Goal: Task Accomplishment & Management: Use online tool/utility

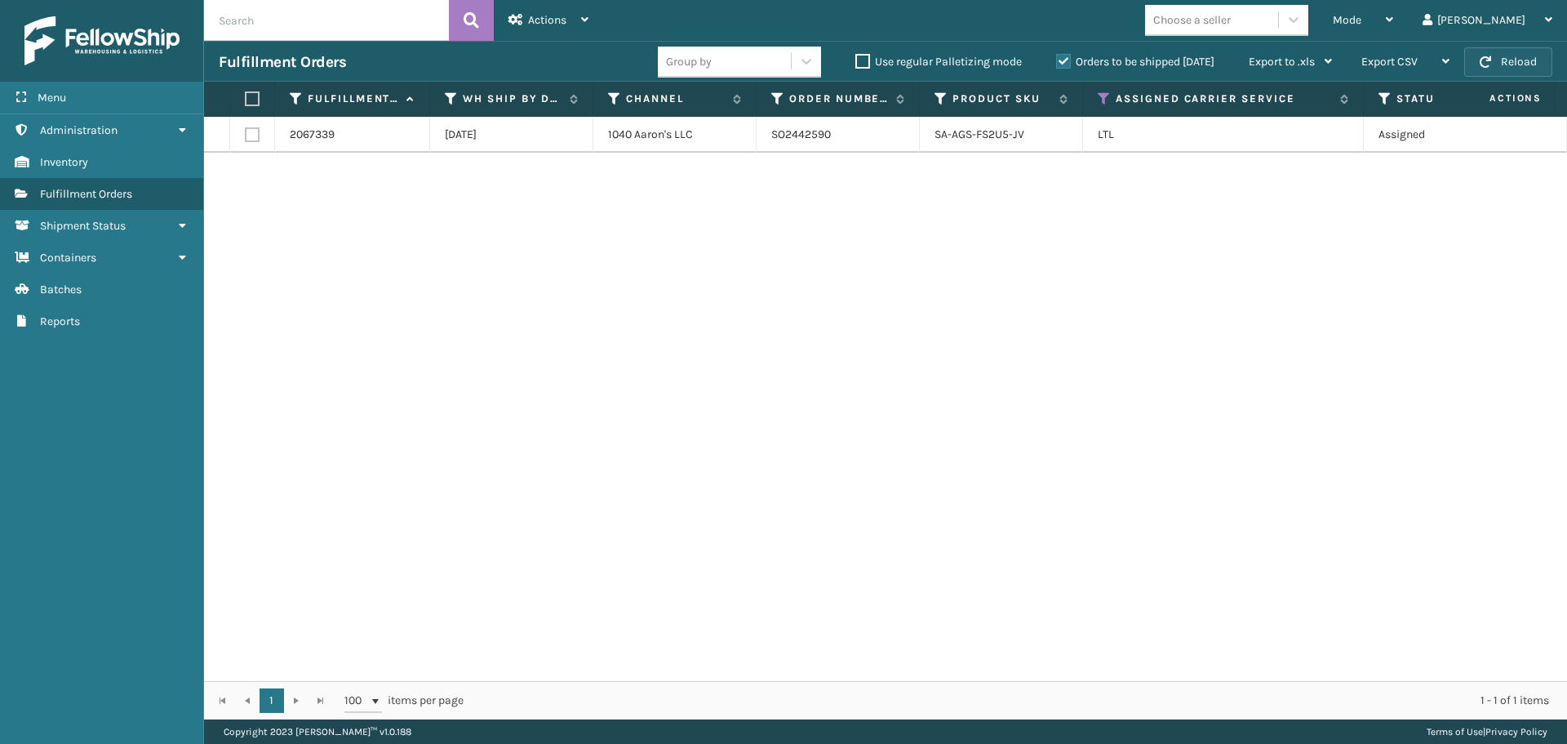
click at [1507, 58] on button "Reload" at bounding box center [1508, 61] width 88 height 29
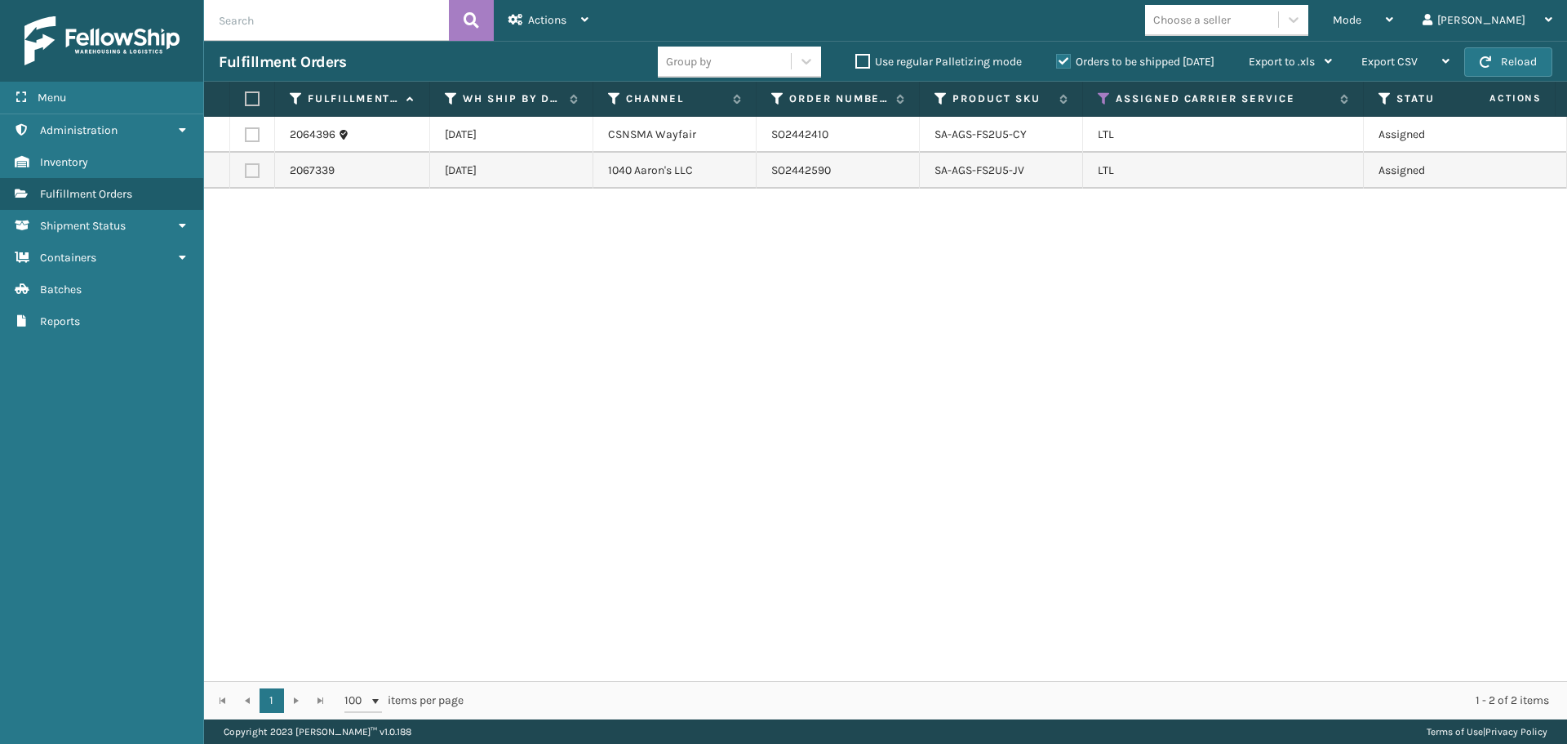
click at [817, 173] on td "SO2442590" at bounding box center [838, 171] width 163 height 36
copy td "SO2442590"
click at [1052, 344] on div "2064396 [DATE] CSNSMA Wayfair SO2442410 SA-AGS-FS2U5-CY LTL Assigned 1 LifeStyl…" at bounding box center [885, 399] width 1363 height 564
click at [1489, 54] on button "Reload" at bounding box center [1508, 61] width 88 height 29
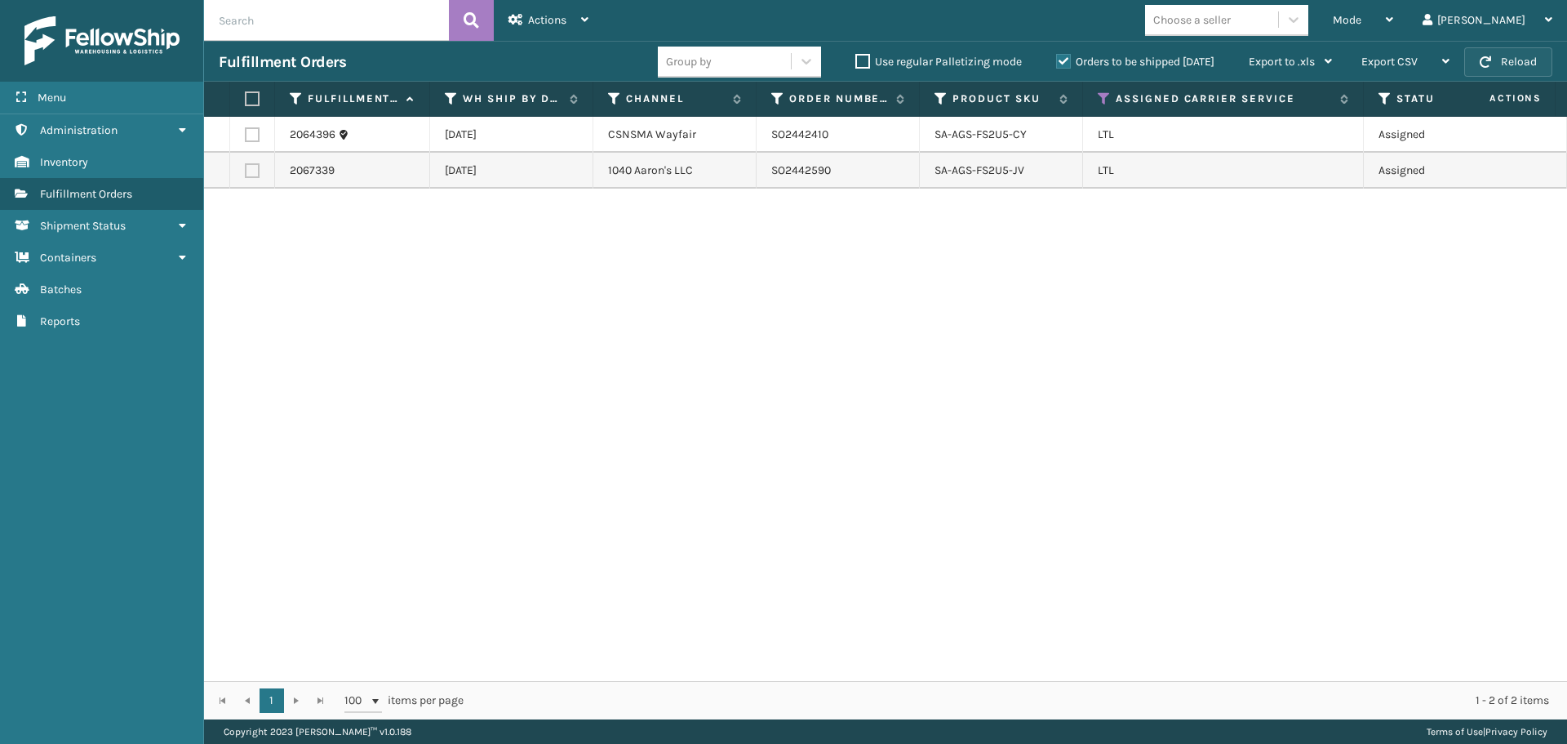
click at [1497, 48] on button "Reload" at bounding box center [1508, 61] width 88 height 29
click at [255, 172] on label at bounding box center [252, 170] width 15 height 15
click at [246, 172] on input "checkbox" at bounding box center [245, 168] width 1 height 11
checkbox input "true"
click at [566, 13] on span "Actions" at bounding box center [547, 20] width 38 height 14
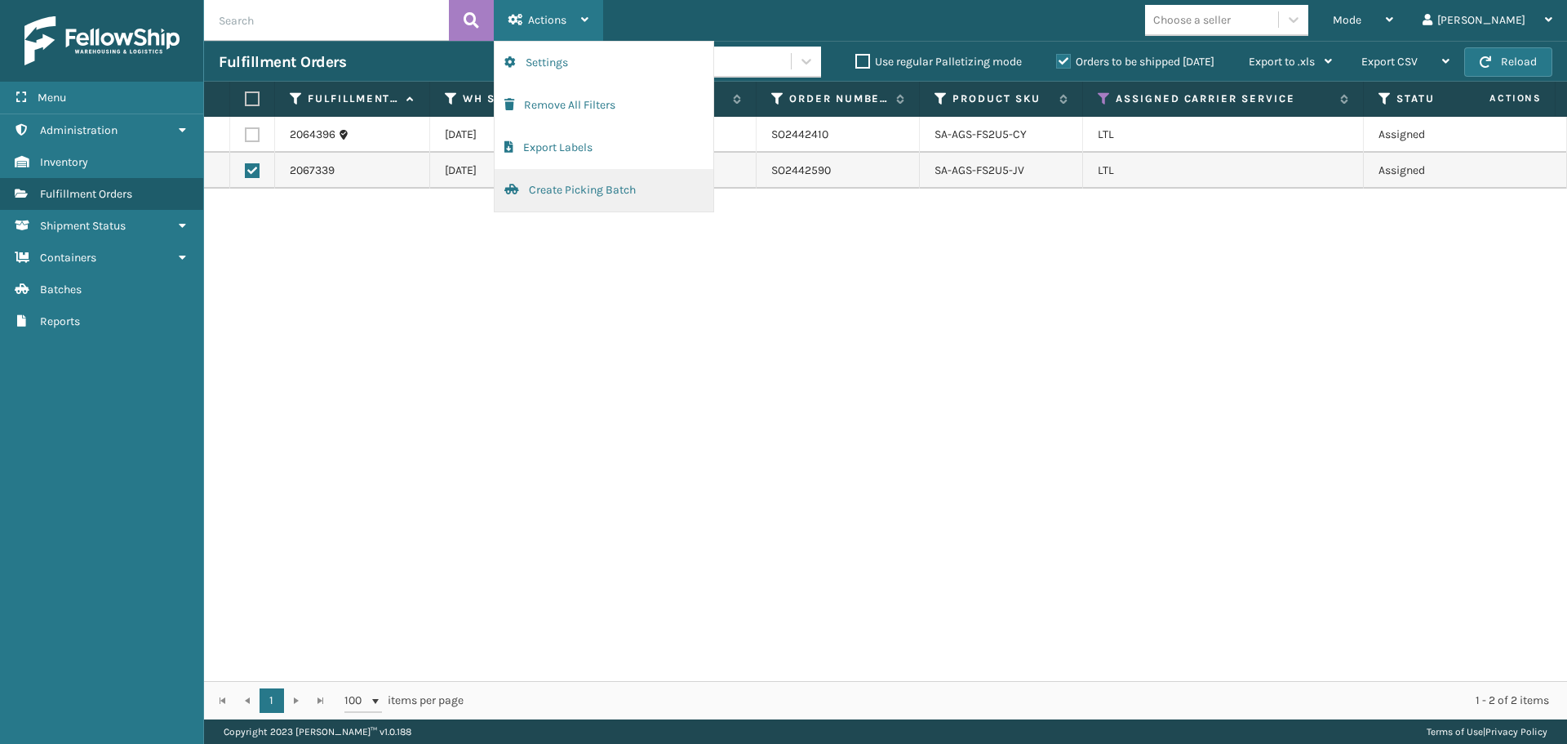
click at [575, 189] on button "Create Picking Batch" at bounding box center [604, 190] width 219 height 42
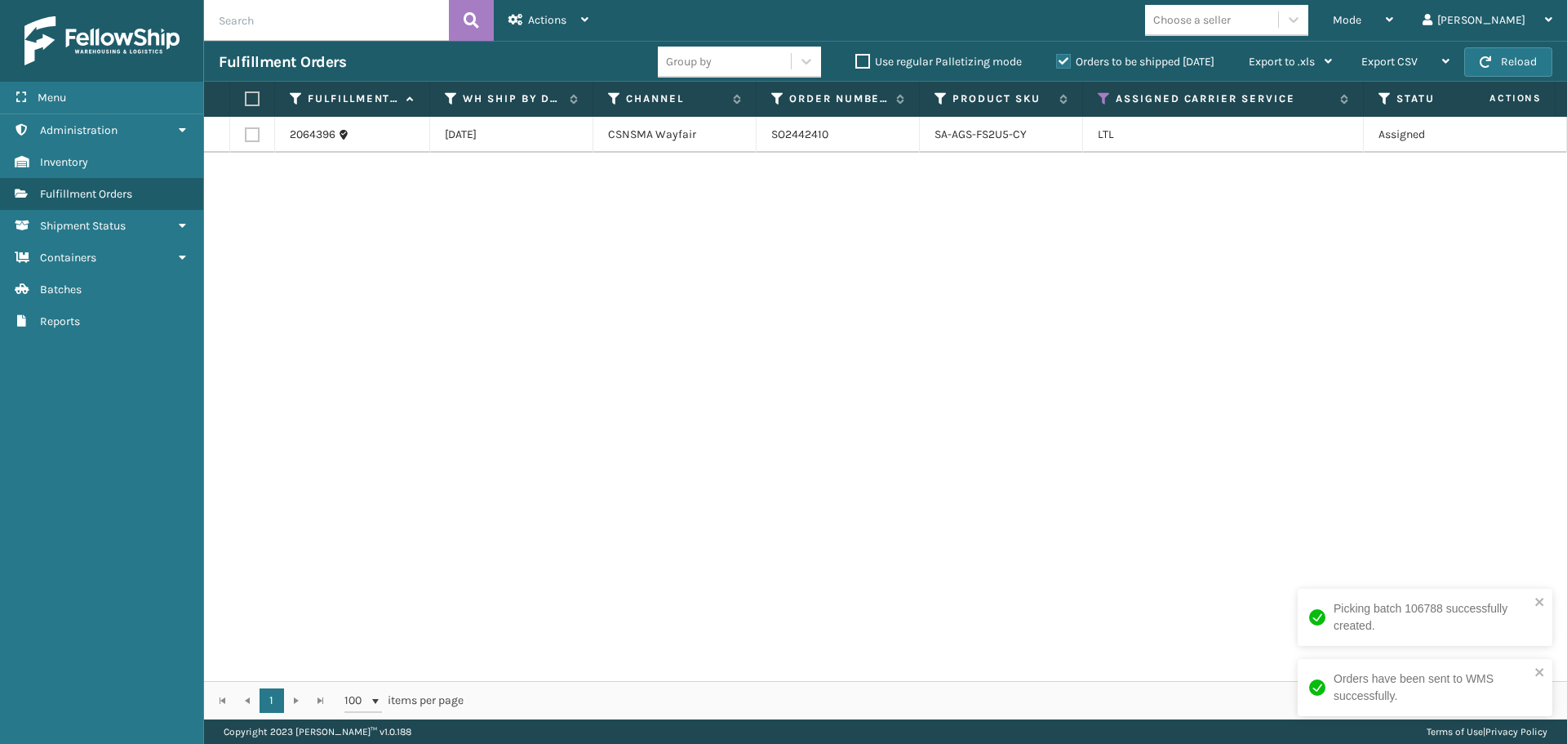
click at [247, 131] on label at bounding box center [252, 134] width 15 height 15
click at [246, 131] on input "checkbox" at bounding box center [245, 132] width 1 height 11
checkbox input "true"
click at [526, 32] on div "Actions" at bounding box center [548, 20] width 80 height 41
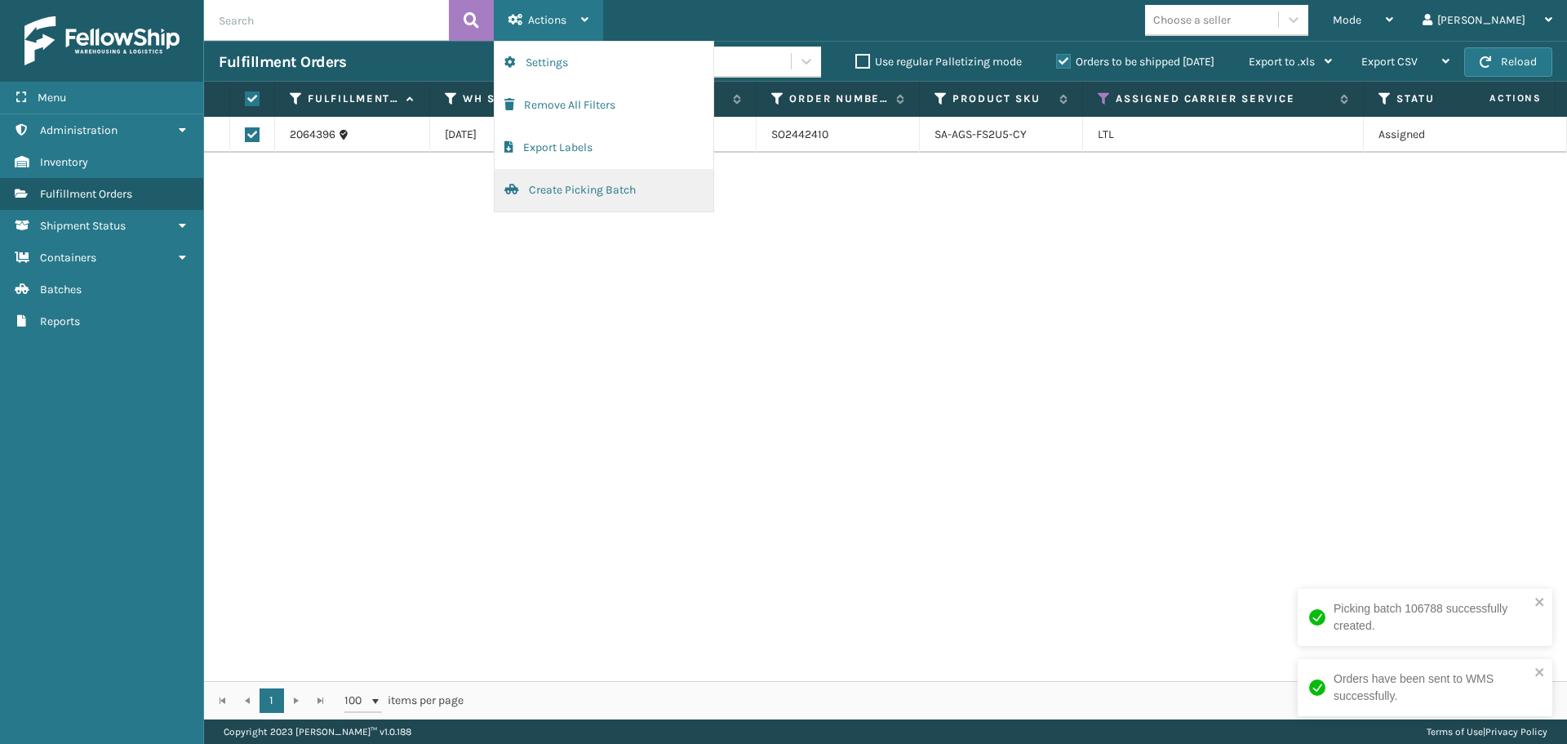
click at [542, 189] on button "Create Picking Batch" at bounding box center [604, 190] width 219 height 42
